Goal: Task Accomplishment & Management: Manage account settings

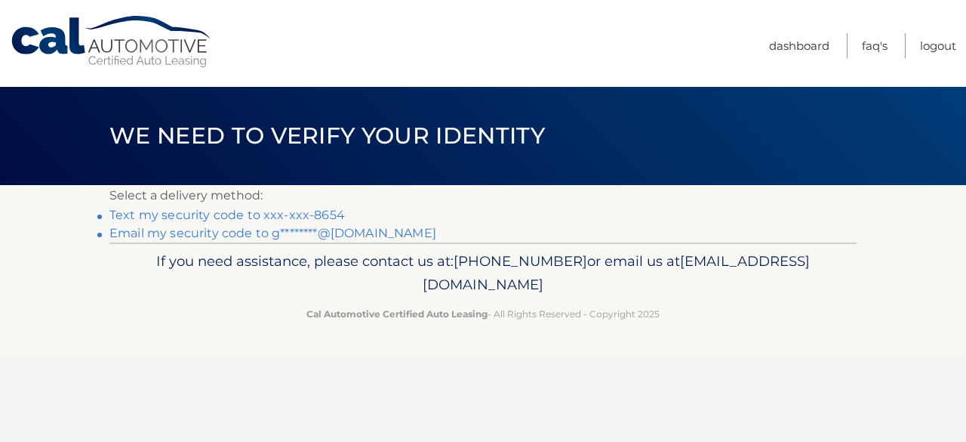
click at [249, 214] on link "Text my security code to xxx-xxx-8654" at bounding box center [227, 215] width 236 height 14
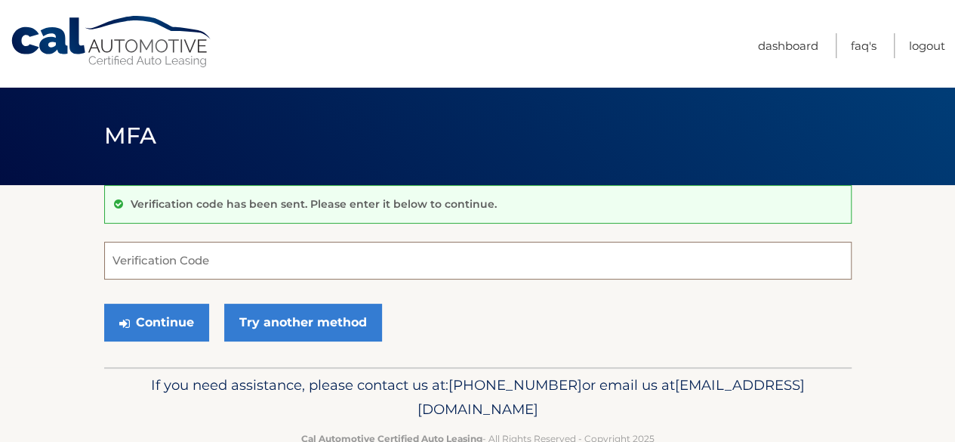
click at [137, 251] on input "Verification Code" at bounding box center [477, 261] width 747 height 38
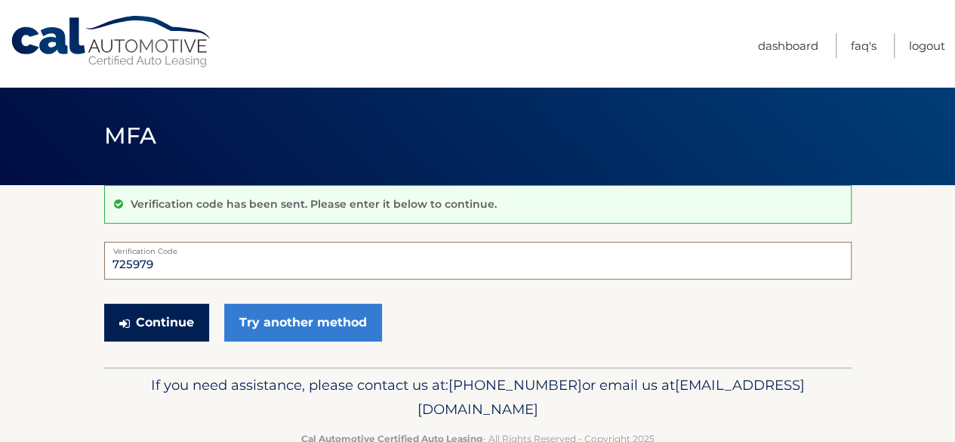
type input "725979"
click at [157, 325] on button "Continue" at bounding box center [156, 322] width 105 height 38
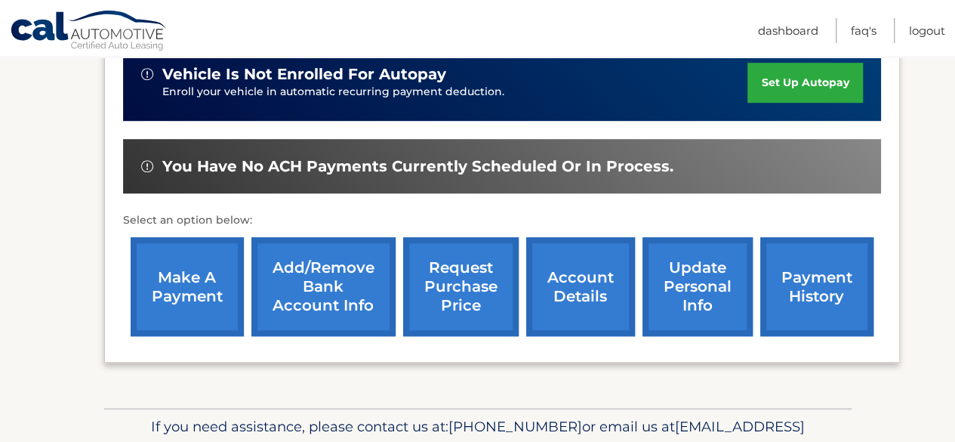
scroll to position [392, 0]
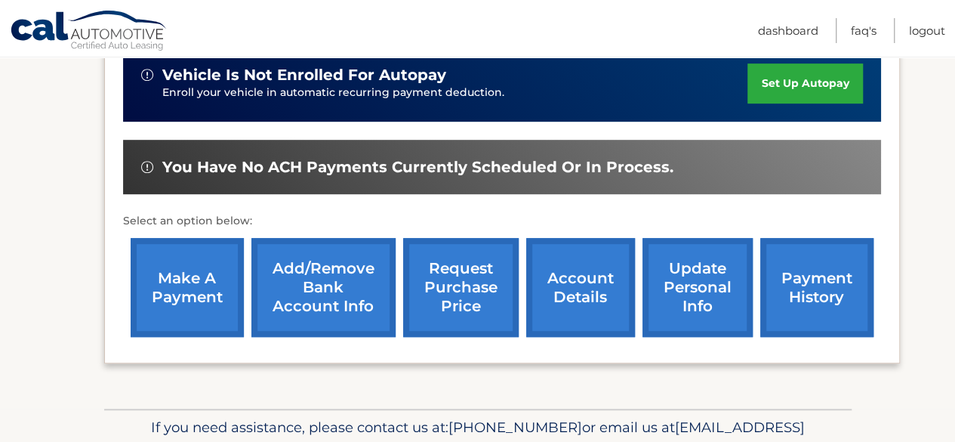
click at [188, 285] on link "make a payment" at bounding box center [187, 287] width 113 height 99
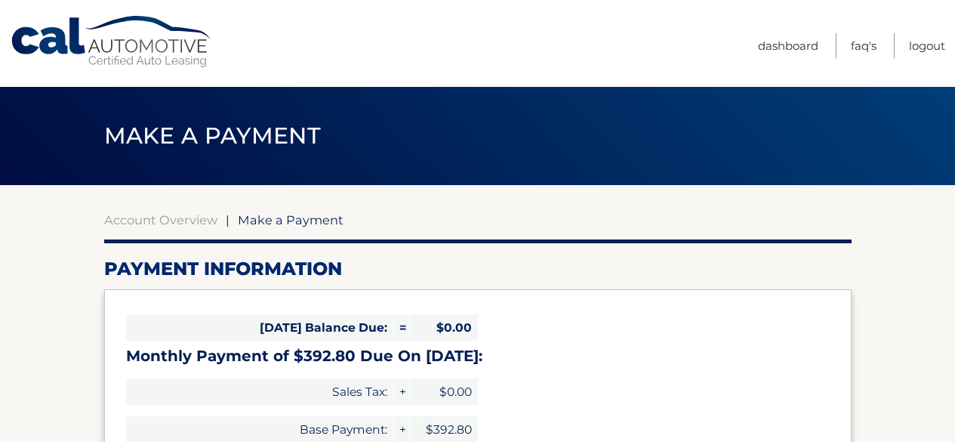
select select "OGM4NzZjNTgtYjg1Ny00NmZiLWJkMDctYzZlOGI2ODAzOTg2"
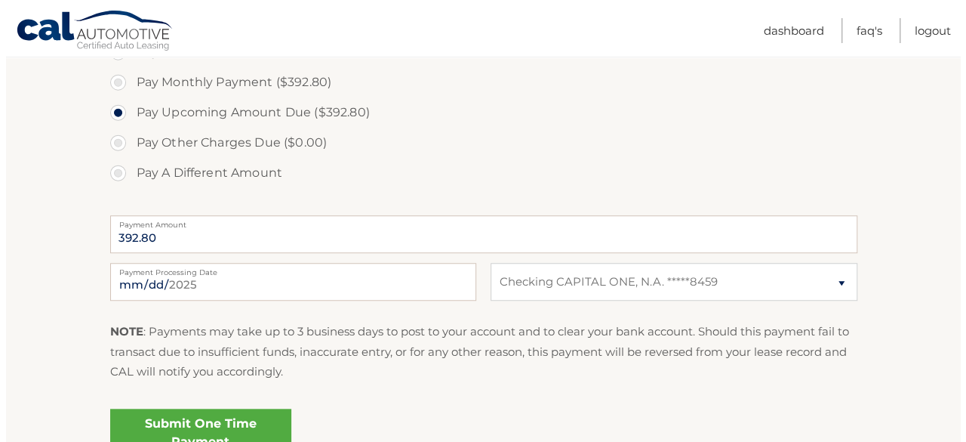
scroll to position [636, 0]
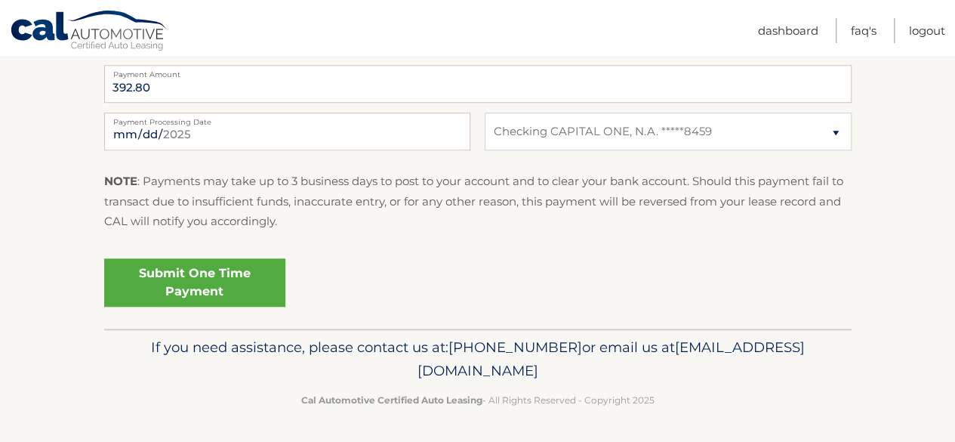
click at [210, 273] on link "Submit One Time Payment" at bounding box center [194, 282] width 181 height 48
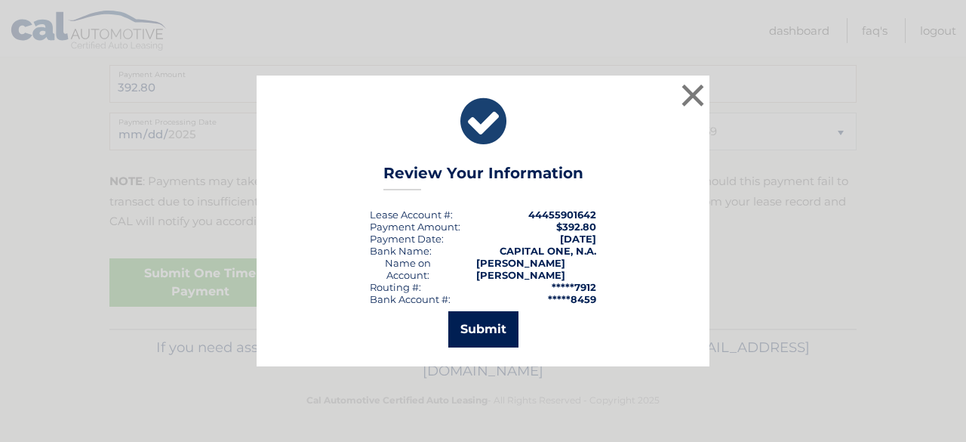
click at [489, 325] on button "Submit" at bounding box center [483, 329] width 70 height 36
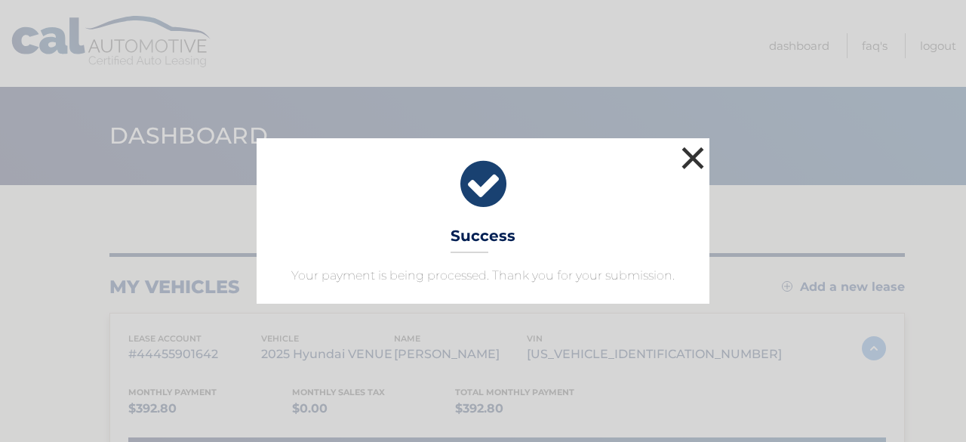
click at [691, 155] on button "×" at bounding box center [693, 158] width 30 height 30
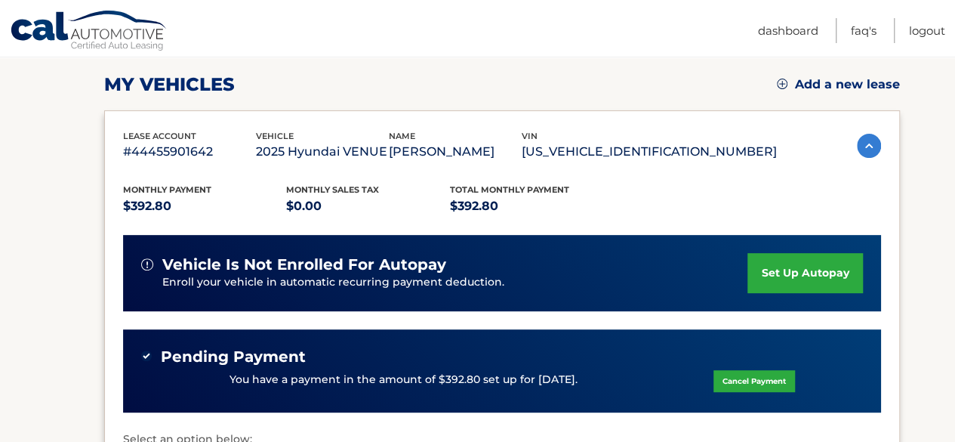
scroll to position [199, 0]
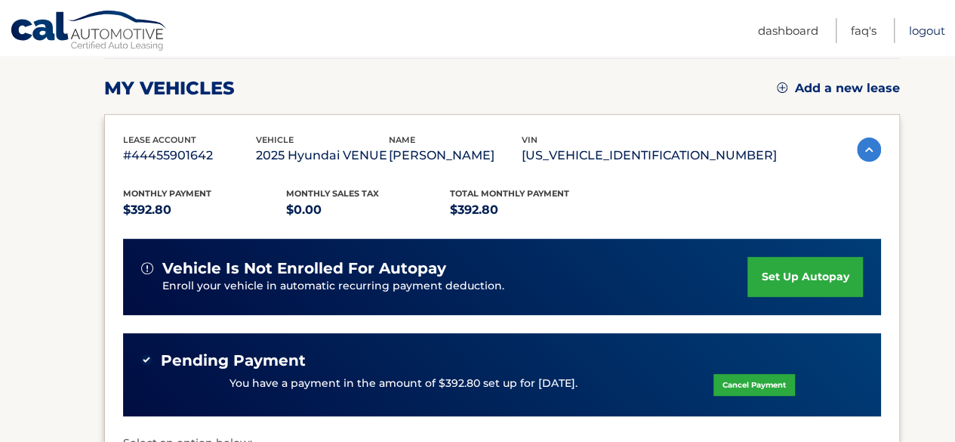
click at [929, 29] on link "Logout" at bounding box center [927, 30] width 36 height 25
